Goal: Task Accomplishment & Management: Use online tool/utility

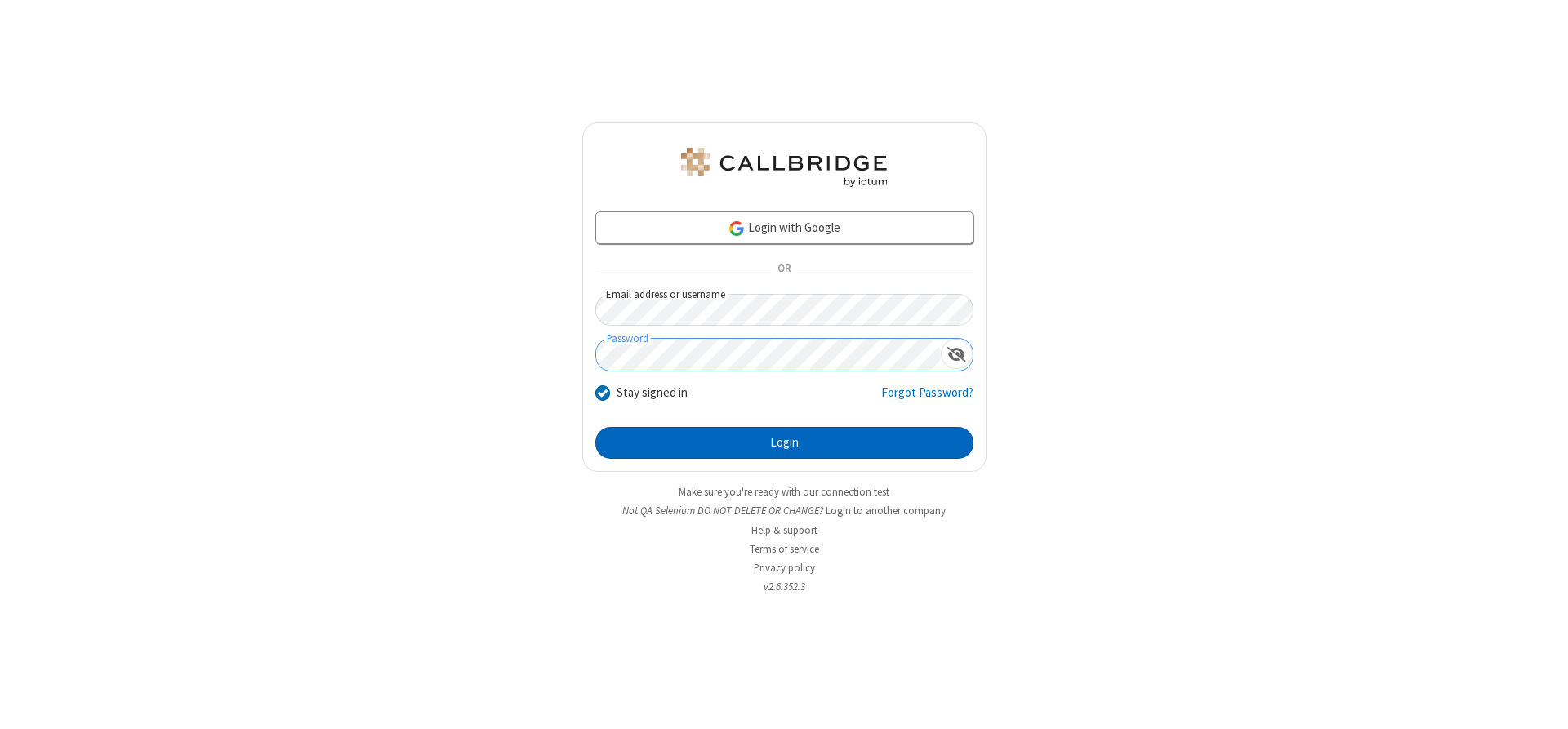
click at [784, 442] on button "Login" at bounding box center [784, 443] width 378 height 33
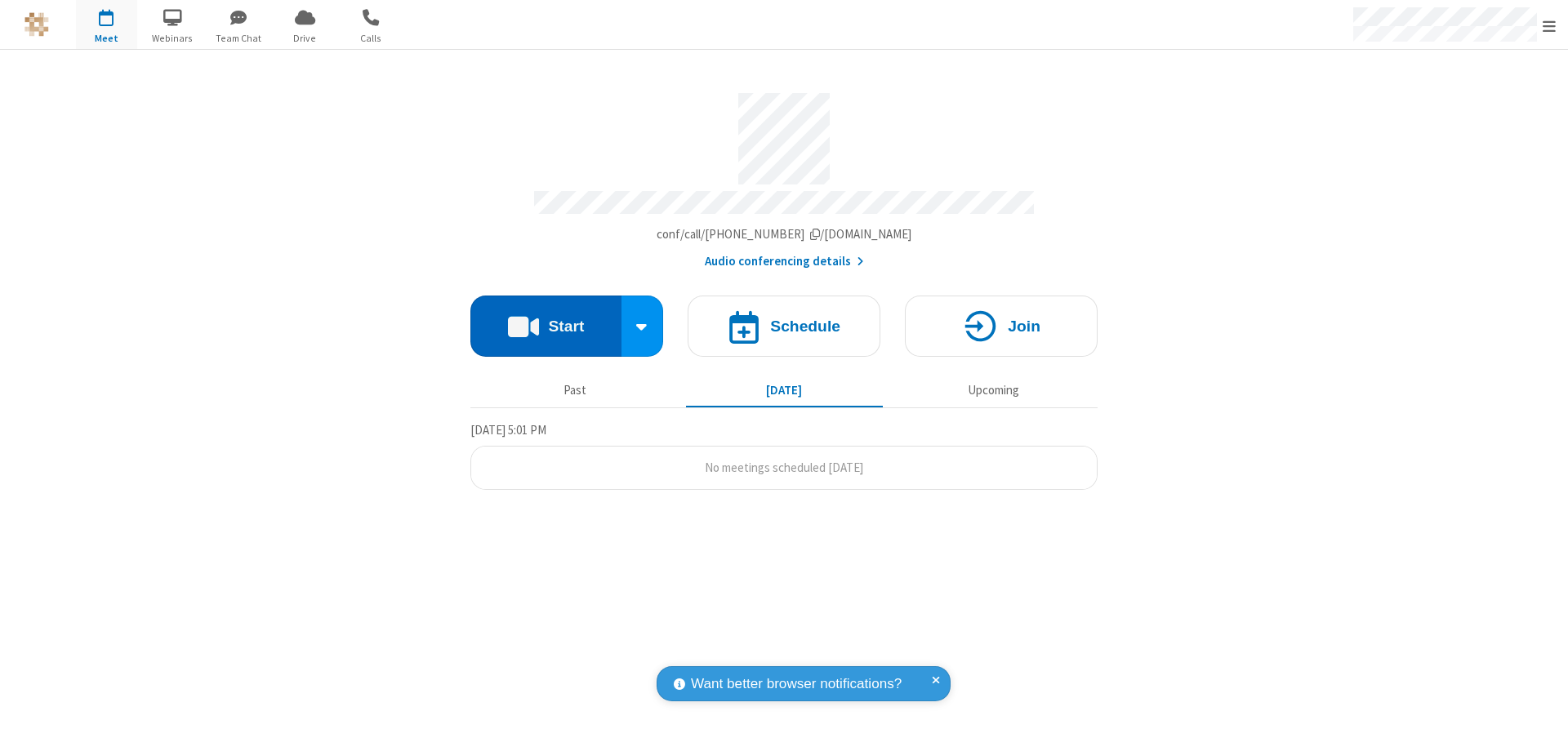
click at [545, 320] on button "Start" at bounding box center [546, 325] width 151 height 61
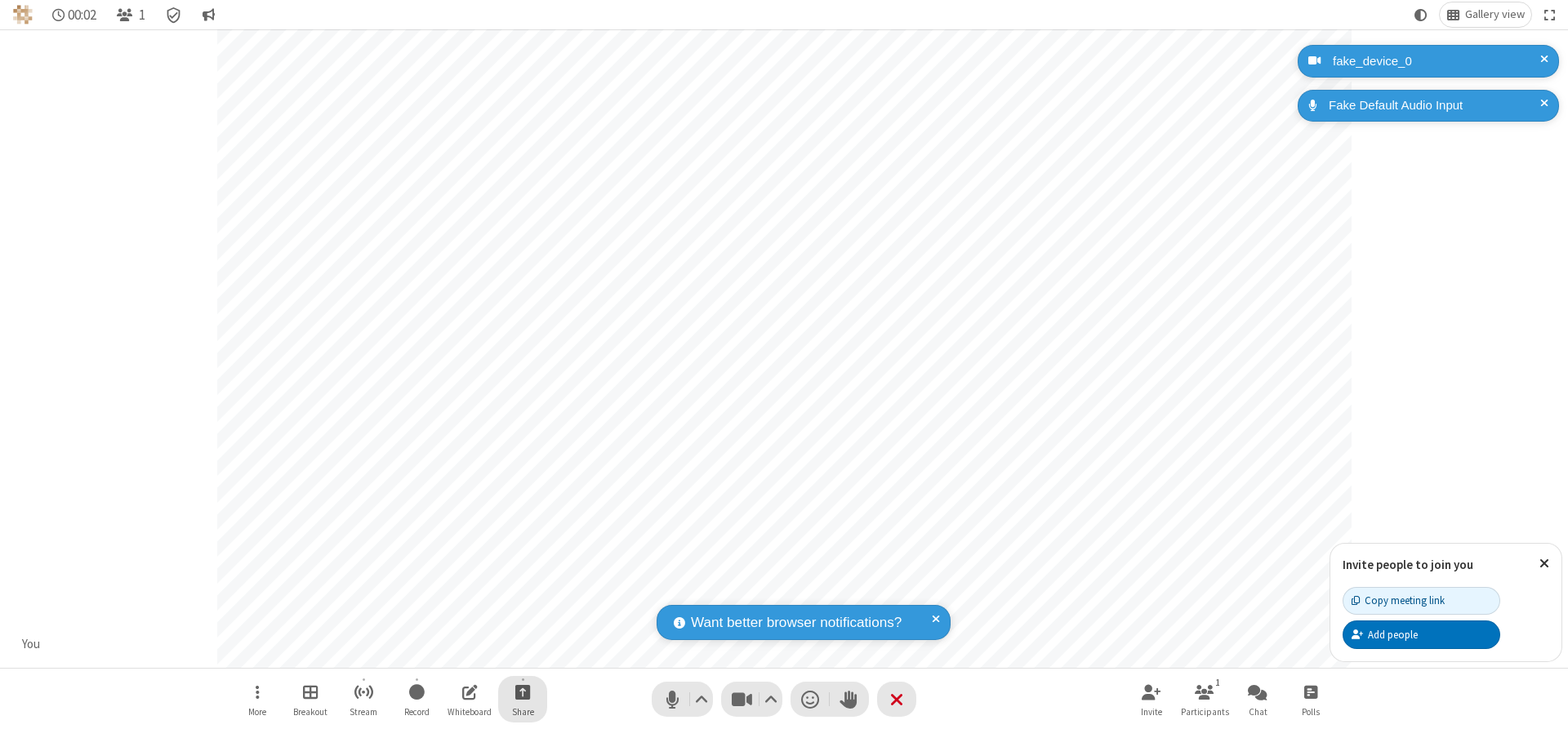
click at [522, 692] on span "Start sharing" at bounding box center [522, 692] width 15 height 20
click at [457, 652] on span "Share my screen" at bounding box center [457, 652] width 19 height 14
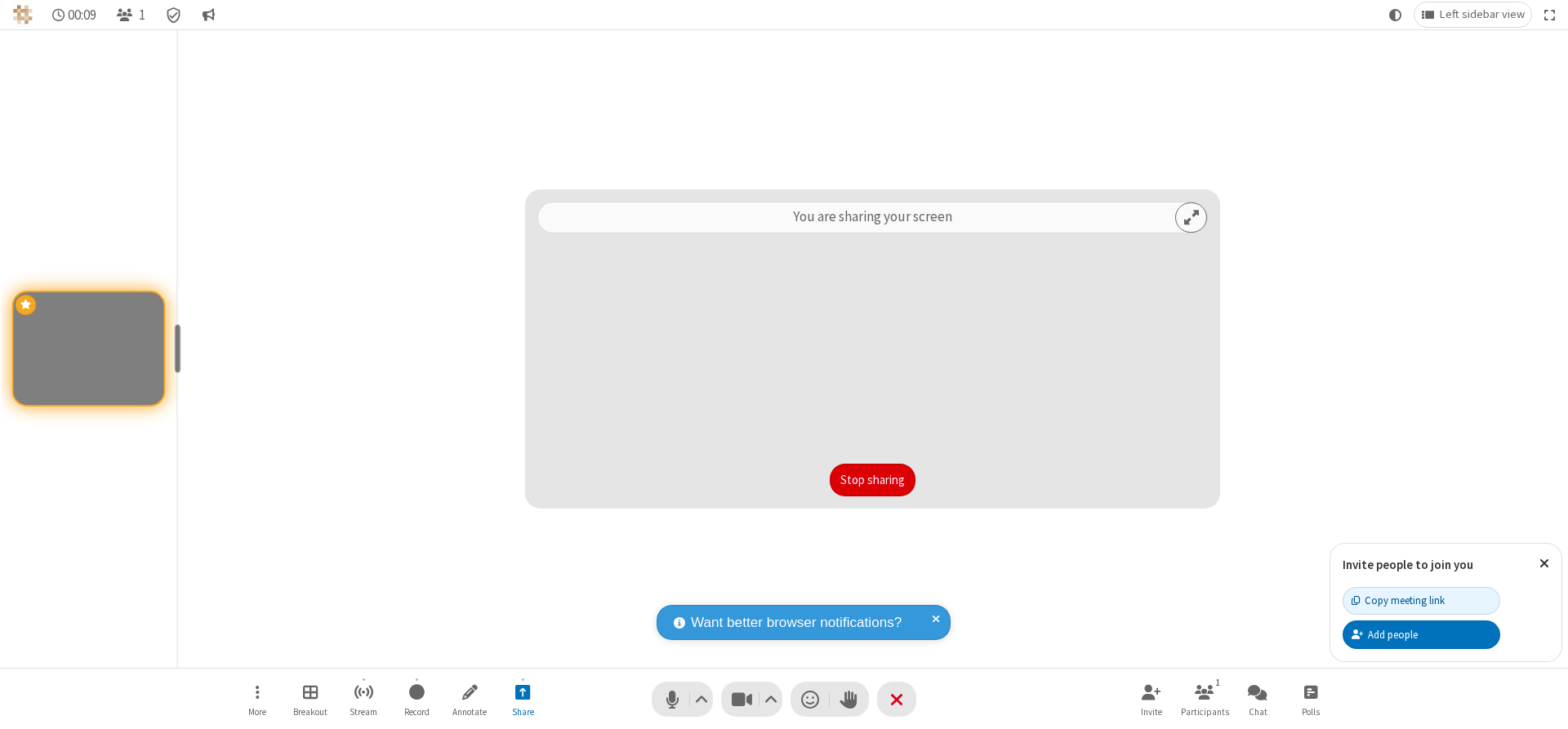
click at [872, 479] on button "Stop sharing" at bounding box center [872, 480] width 86 height 33
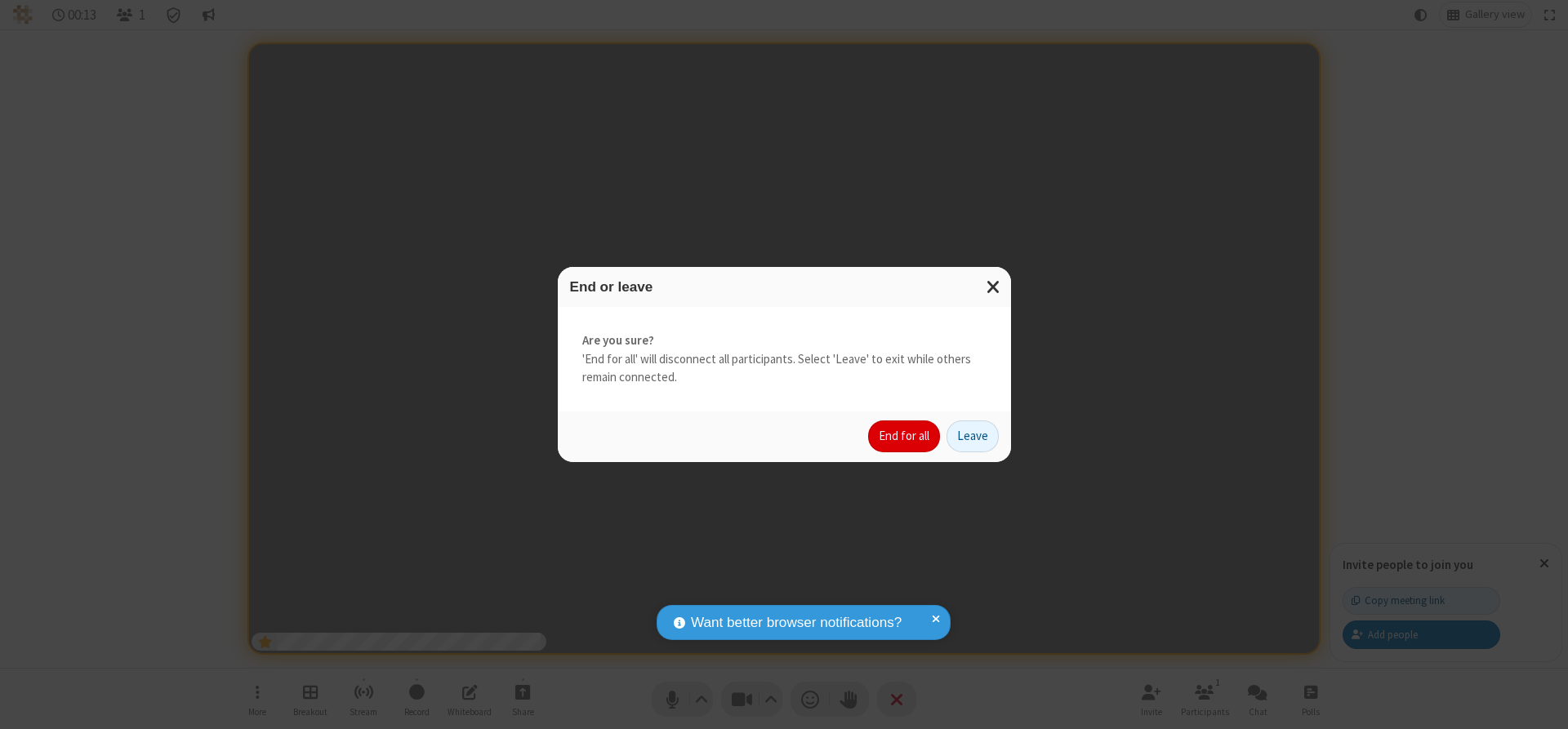
click at [904, 436] on button "End for all" at bounding box center [903, 436] width 72 height 33
